Goal: Check status

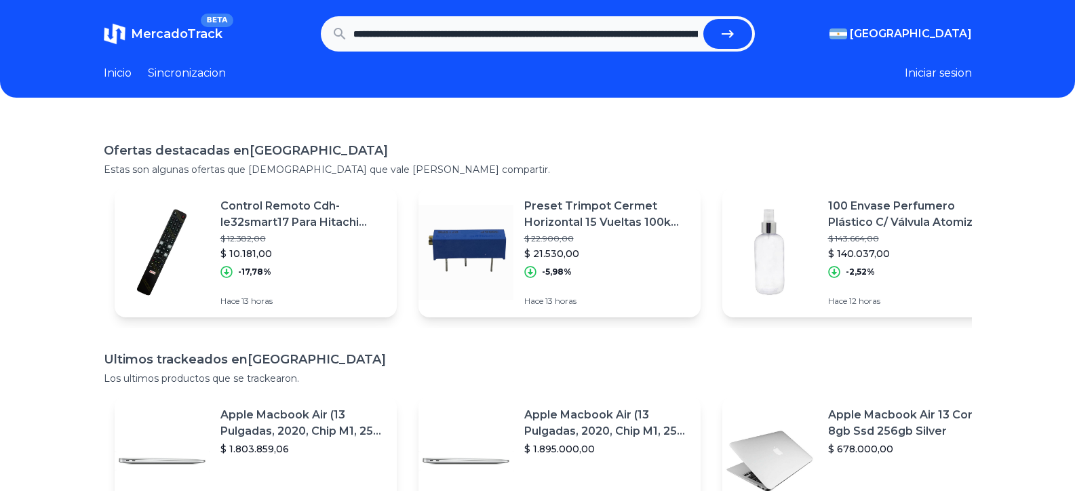
scroll to position [0, 969]
click at [729, 41] on icon "submit" at bounding box center [727, 34] width 16 height 16
type input "**********"
